Goal: Task Accomplishment & Management: Manage account settings

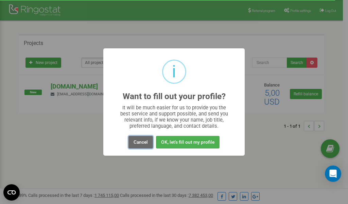
click at [136, 140] on button "Cancel" at bounding box center [141, 142] width 24 height 13
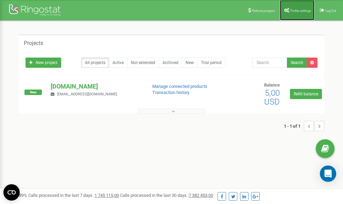
click at [298, 9] on span "Profile settings" at bounding box center [300, 11] width 21 height 4
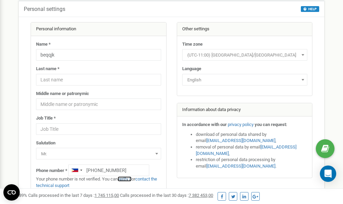
click at [127, 179] on link "verify it" at bounding box center [125, 178] width 14 height 5
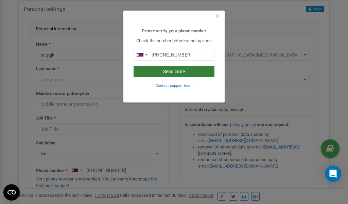
click at [165, 70] on button "Send code" at bounding box center [174, 72] width 81 height 12
